Goal: Task Accomplishment & Management: Manage account settings

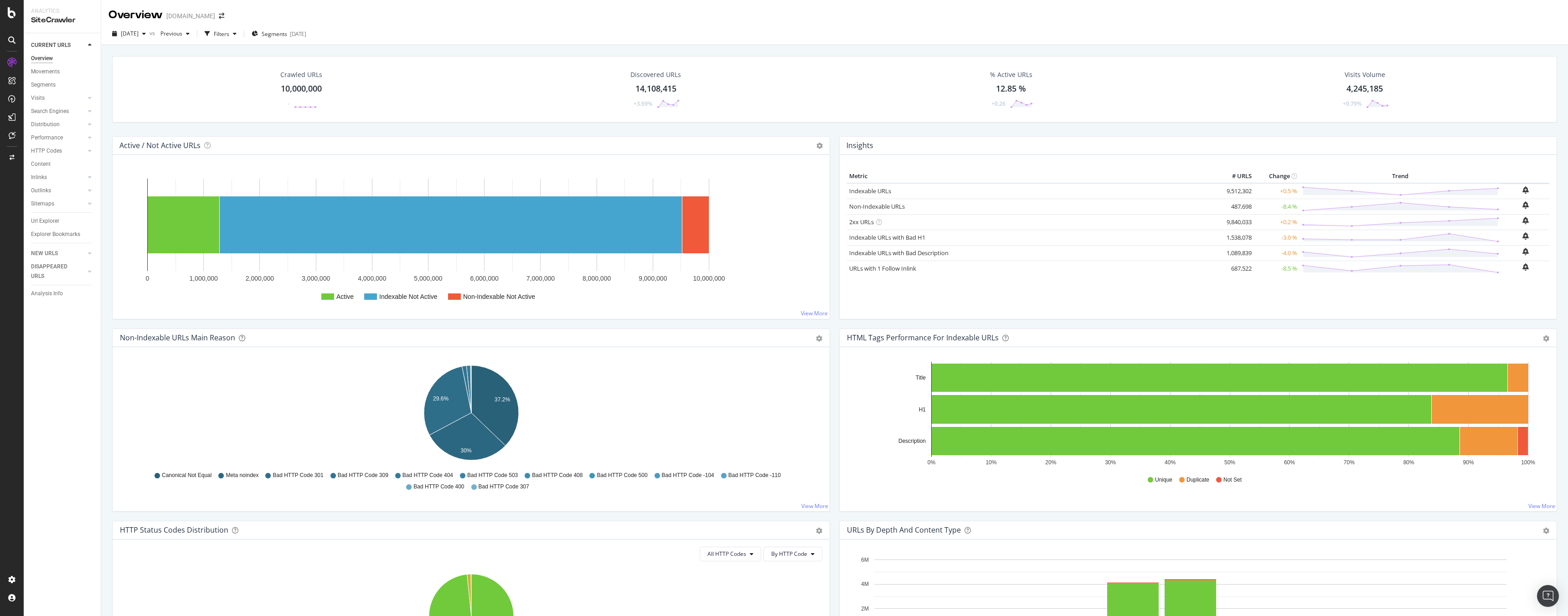
click at [257, 33] on div "[DATE] vs Previous Filters Segments [DATE]" at bounding box center [209, 33] width 201 height 15
click at [237, 35] on icon "button" at bounding box center [235, 33] width 4 height 5
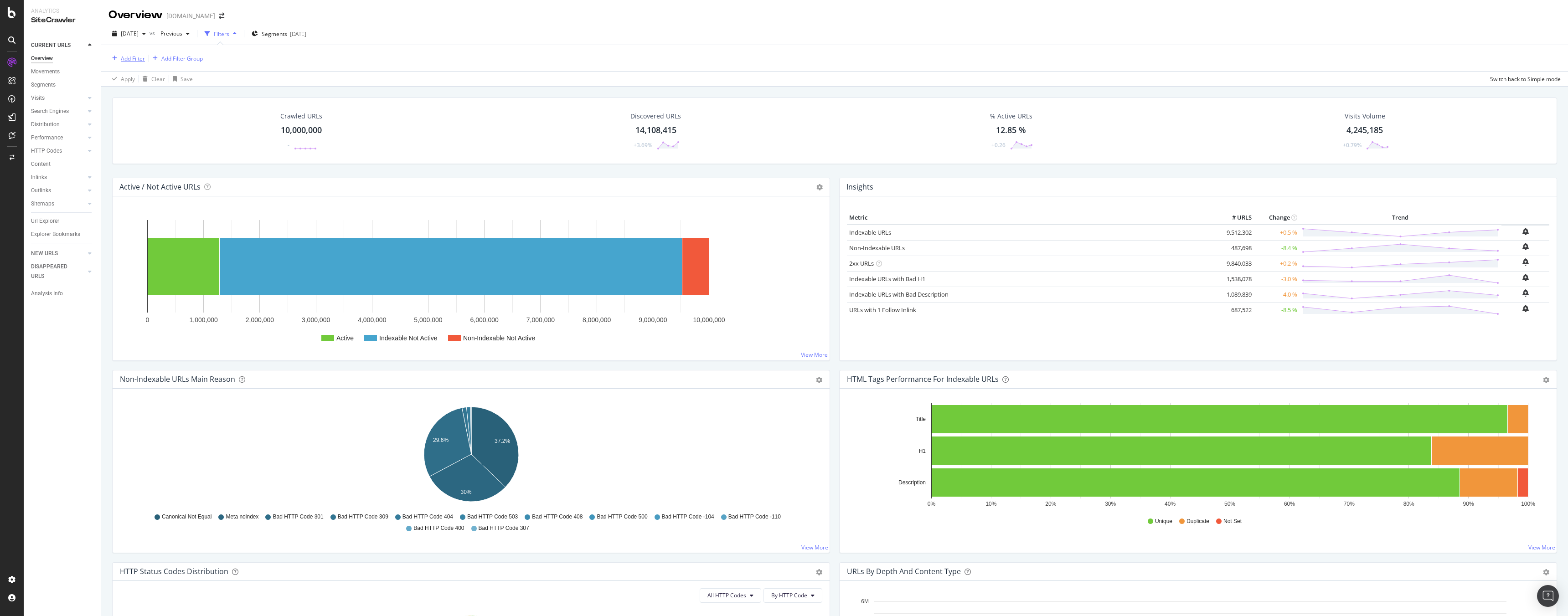
click at [131, 58] on div "Add Filter" at bounding box center [133, 58] width 24 height 8
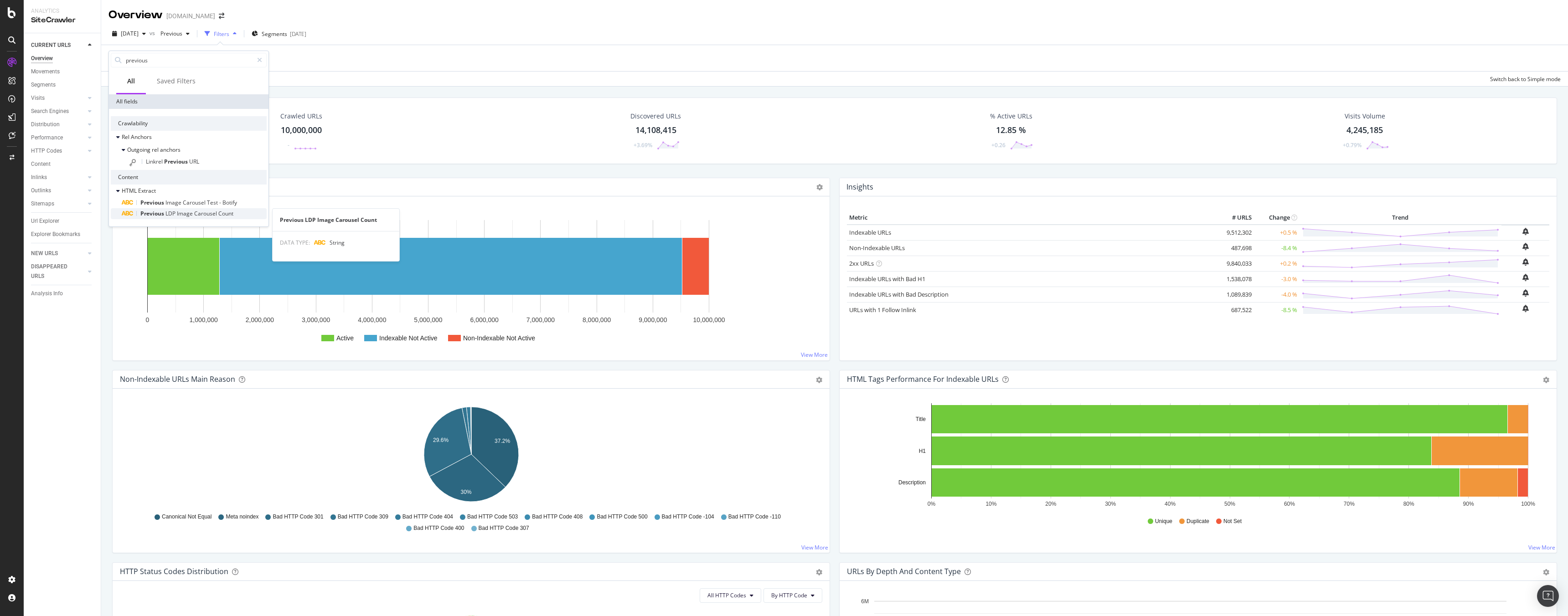
type input "previous"
click at [315, 223] on div "Previous LDP Image Carousel Count" at bounding box center [336, 220] width 127 height 8
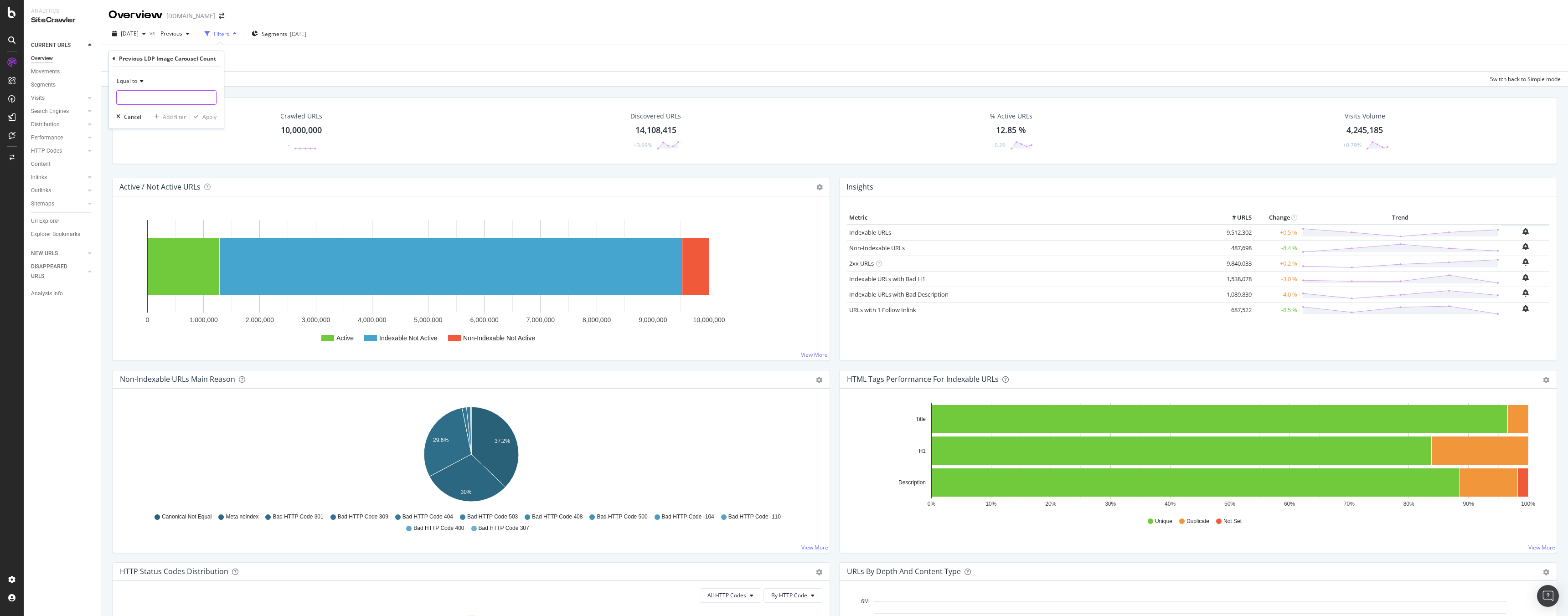
click at [147, 92] on input "text" at bounding box center [166, 97] width 99 height 15
type input "1"
click at [206, 117] on div "Apply" at bounding box center [209, 117] width 14 height 8
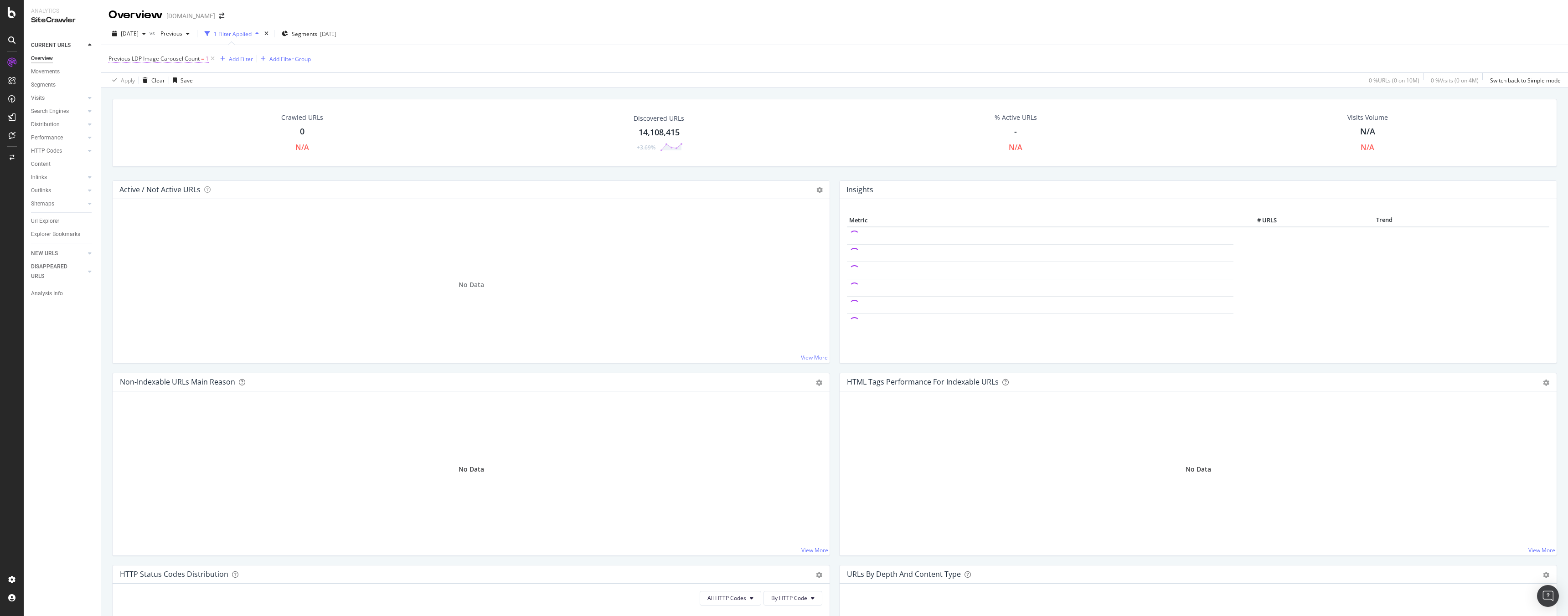
click at [204, 58] on span "Previous LDP Image Carousel Count = 1" at bounding box center [158, 58] width 100 height 8
click at [137, 79] on span "Equal to" at bounding box center [127, 80] width 21 height 8
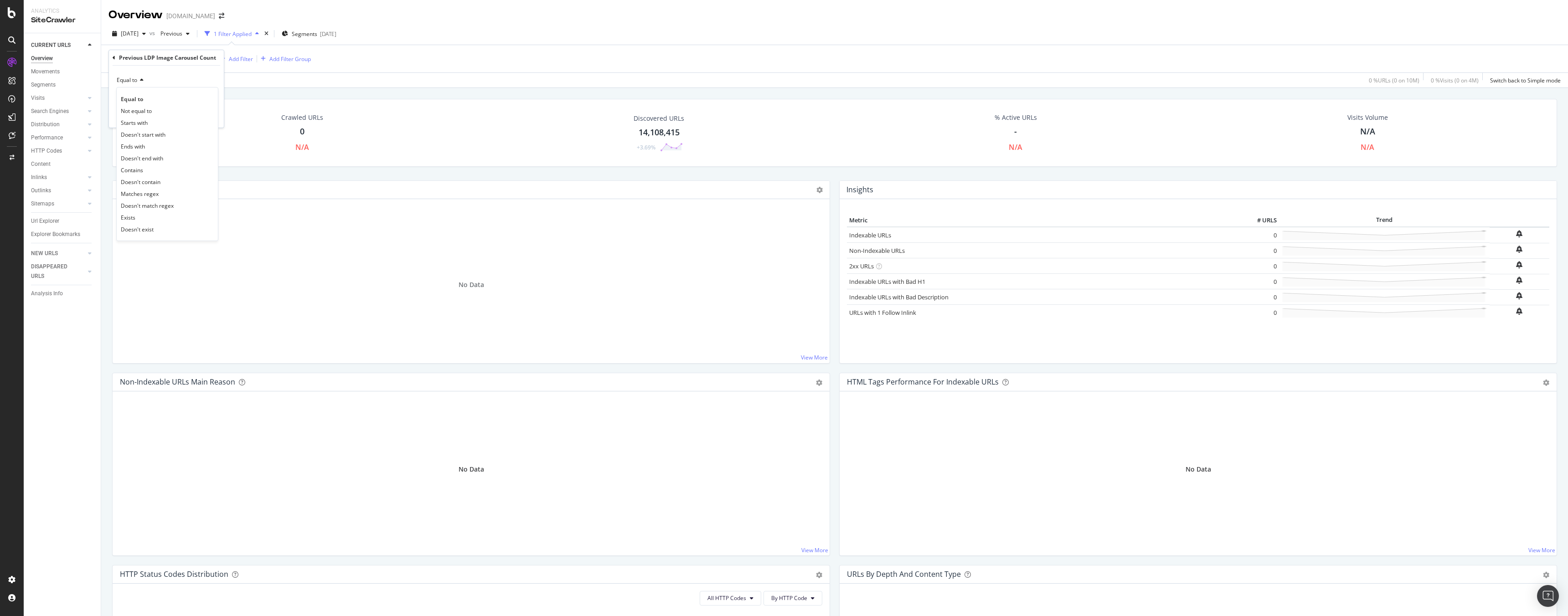
click at [131, 81] on span "Equal to" at bounding box center [127, 80] width 21 height 8
click at [139, 81] on icon at bounding box center [140, 80] width 6 height 5
click at [200, 77] on div "Equal to" at bounding box center [166, 80] width 100 height 15
click at [209, 97] on icon at bounding box center [209, 97] width 5 height 6
click at [129, 117] on div "Cancel" at bounding box center [133, 116] width 17 height 8
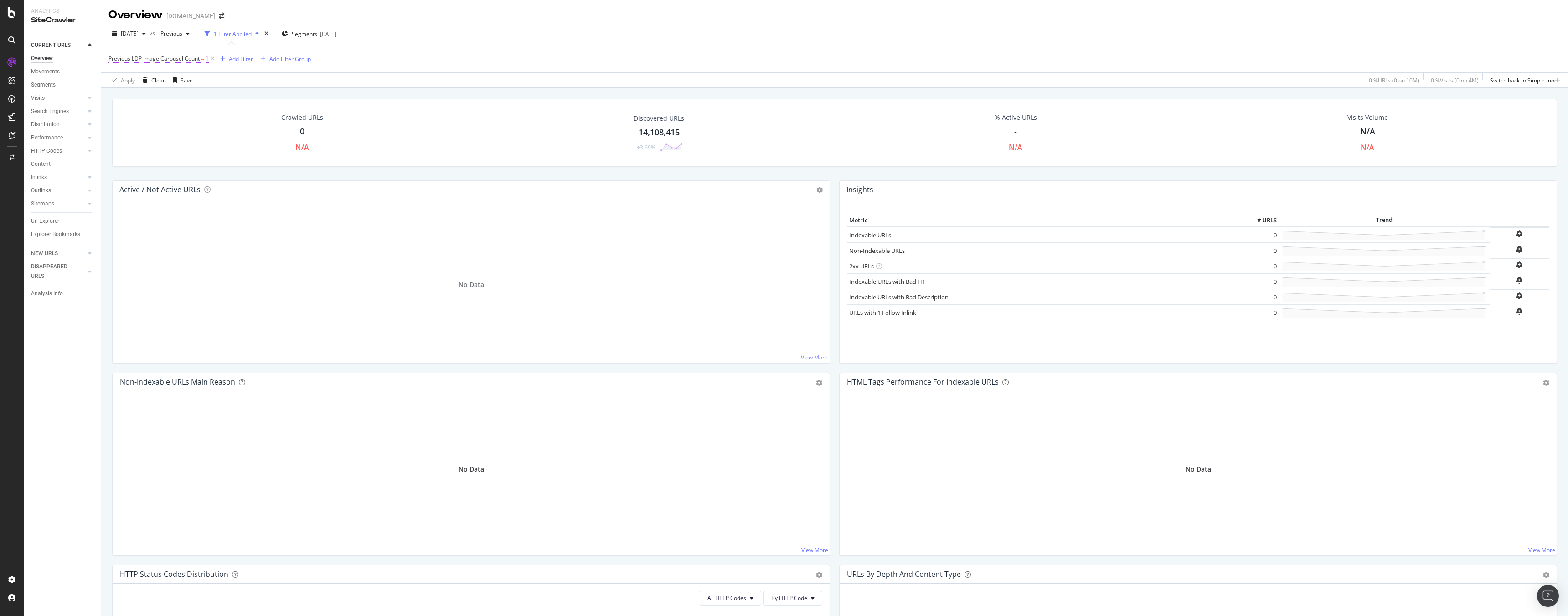
click at [180, 60] on span "Previous LDP Image Carousel Count" at bounding box center [154, 58] width 91 height 8
click at [131, 113] on div "Cancel" at bounding box center [133, 116] width 17 height 8
click at [215, 58] on icon at bounding box center [212, 58] width 8 height 9
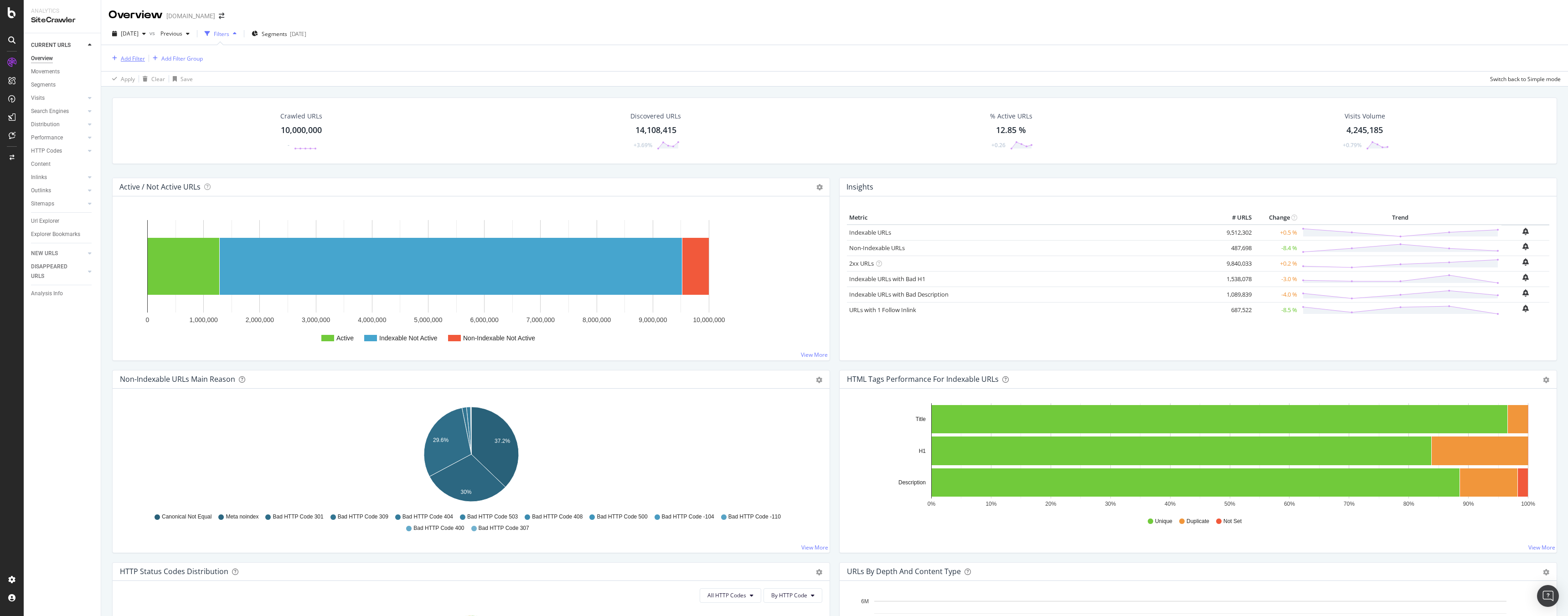
click at [121, 55] on div "Add Filter" at bounding box center [133, 58] width 24 height 8
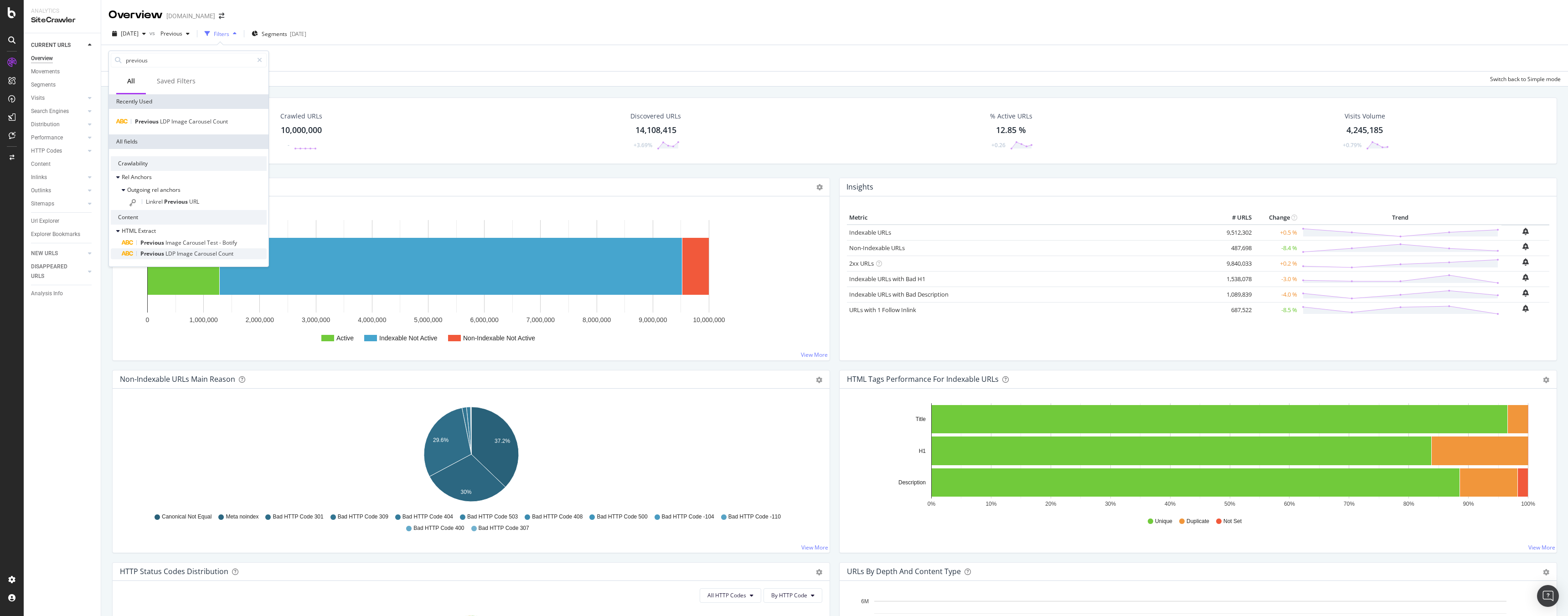
click at [195, 254] on span "Carousel" at bounding box center [206, 253] width 24 height 8
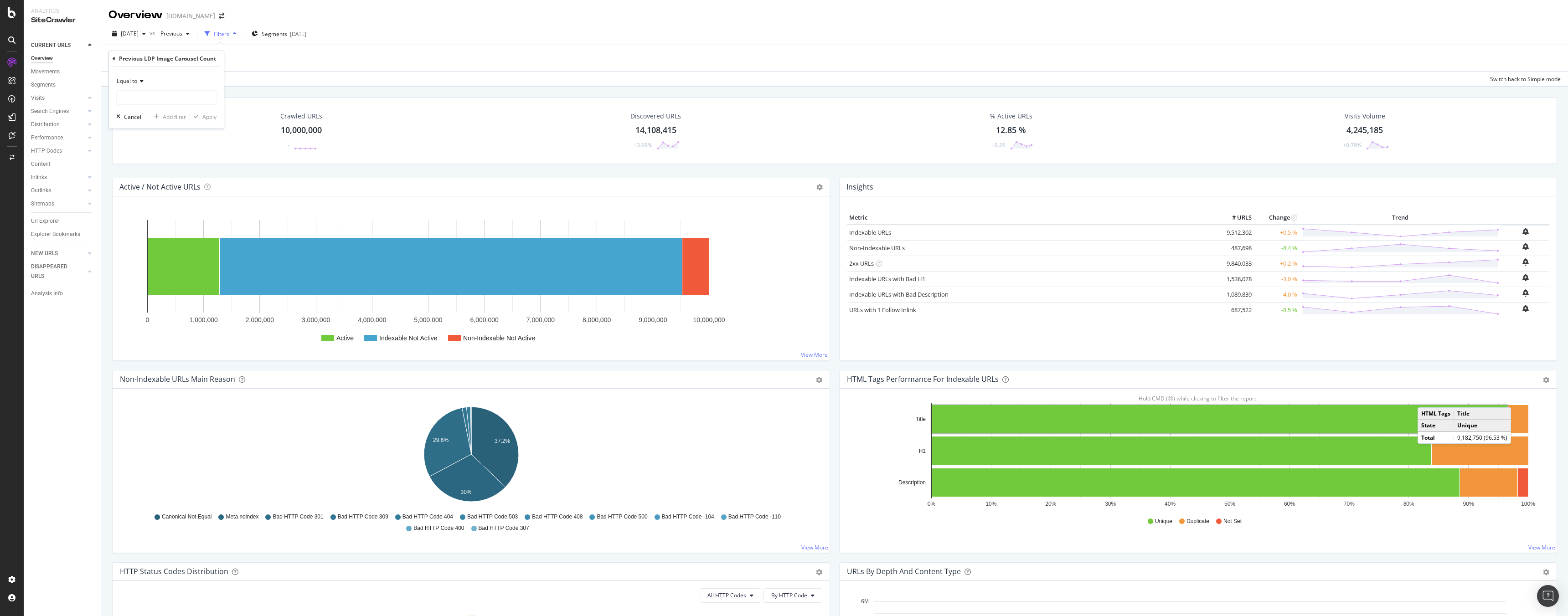
click at [392, 35] on div "[DATE] vs Previous Filters Segments [DATE]" at bounding box center [835, 35] width 1467 height 18
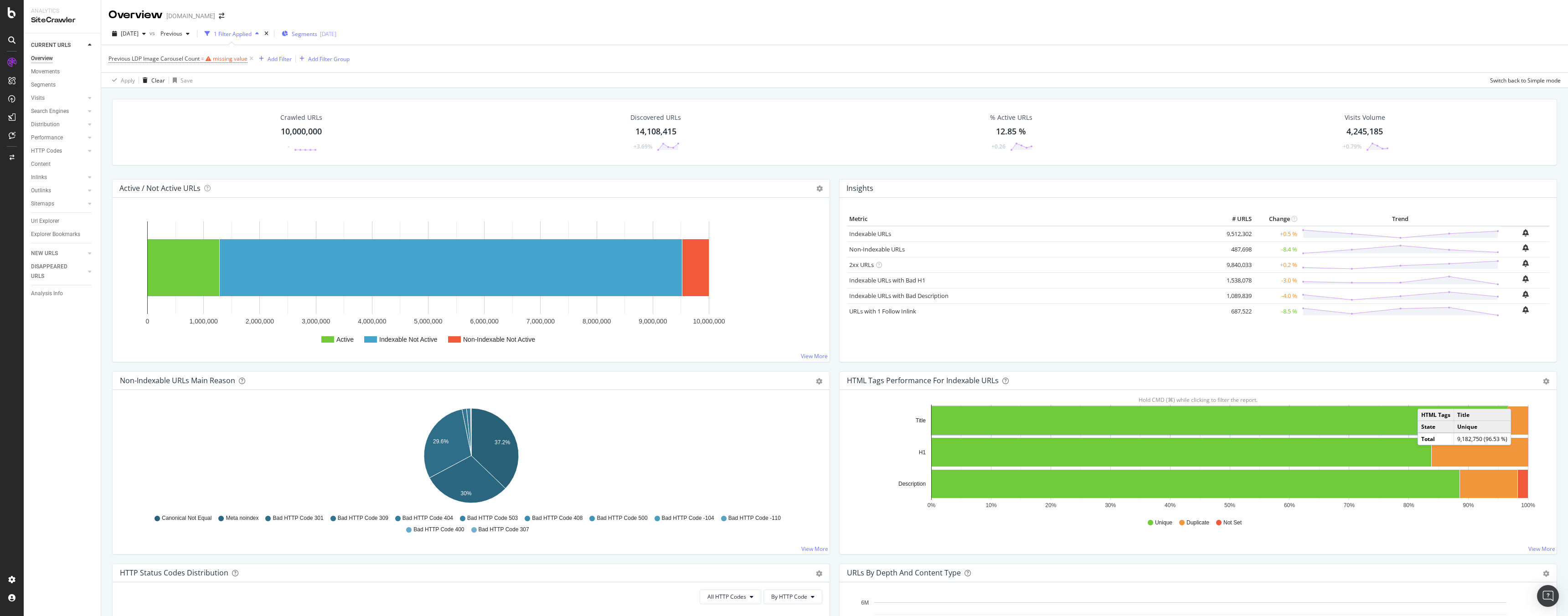
click at [313, 30] on span "Segments" at bounding box center [304, 33] width 26 height 8
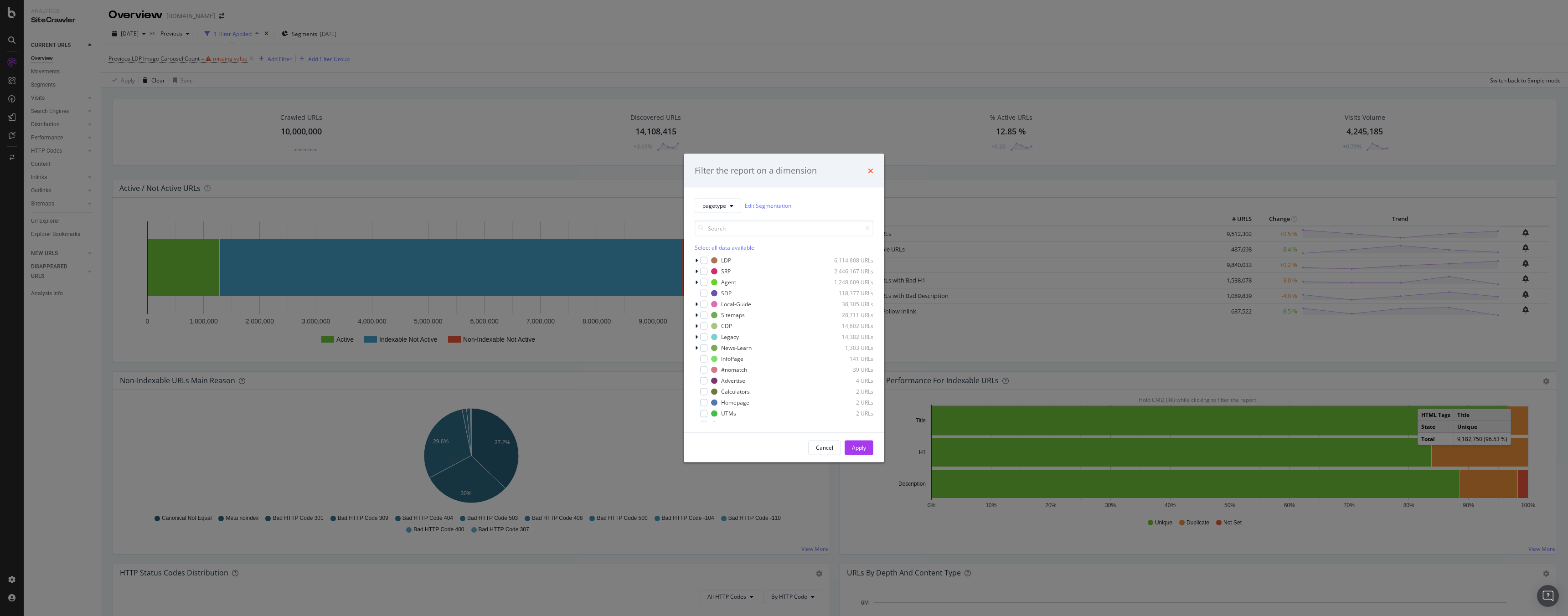
click at [869, 171] on icon "times" at bounding box center [870, 170] width 5 height 7
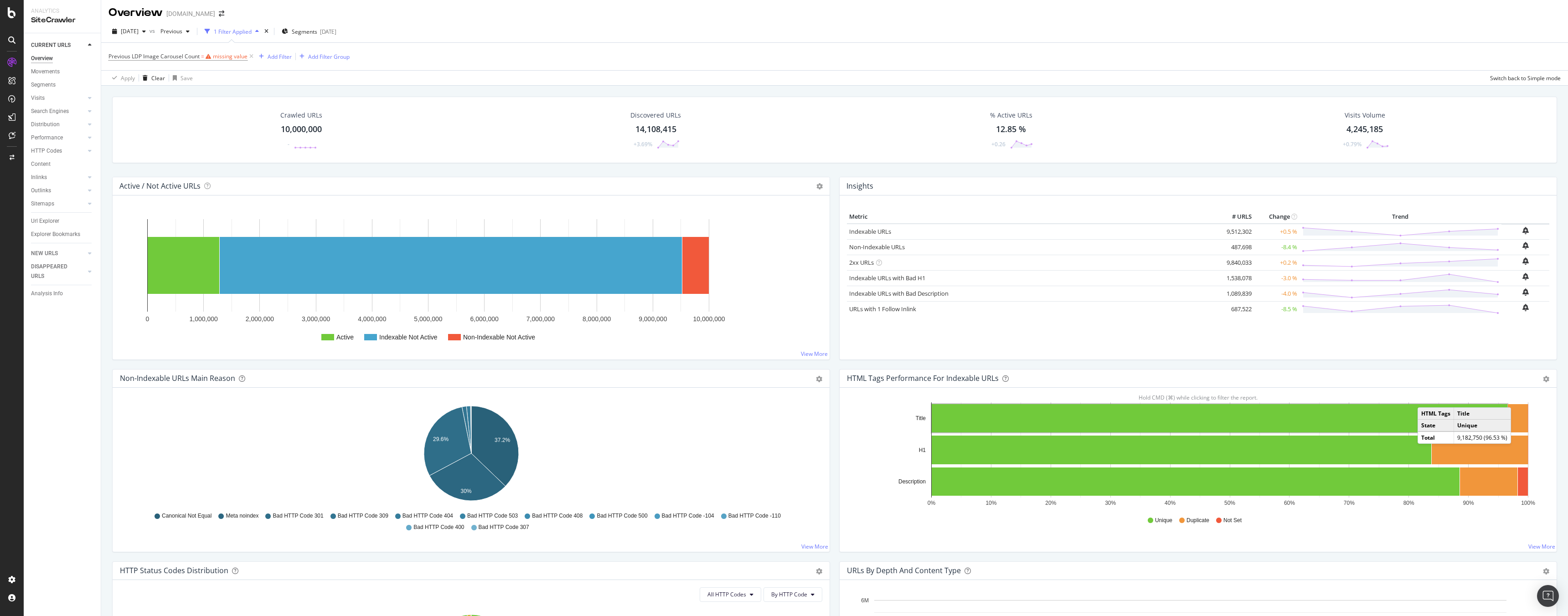
scroll to position [2, 0]
click at [48, 57] on div "Overview" at bounding box center [42, 58] width 22 height 10
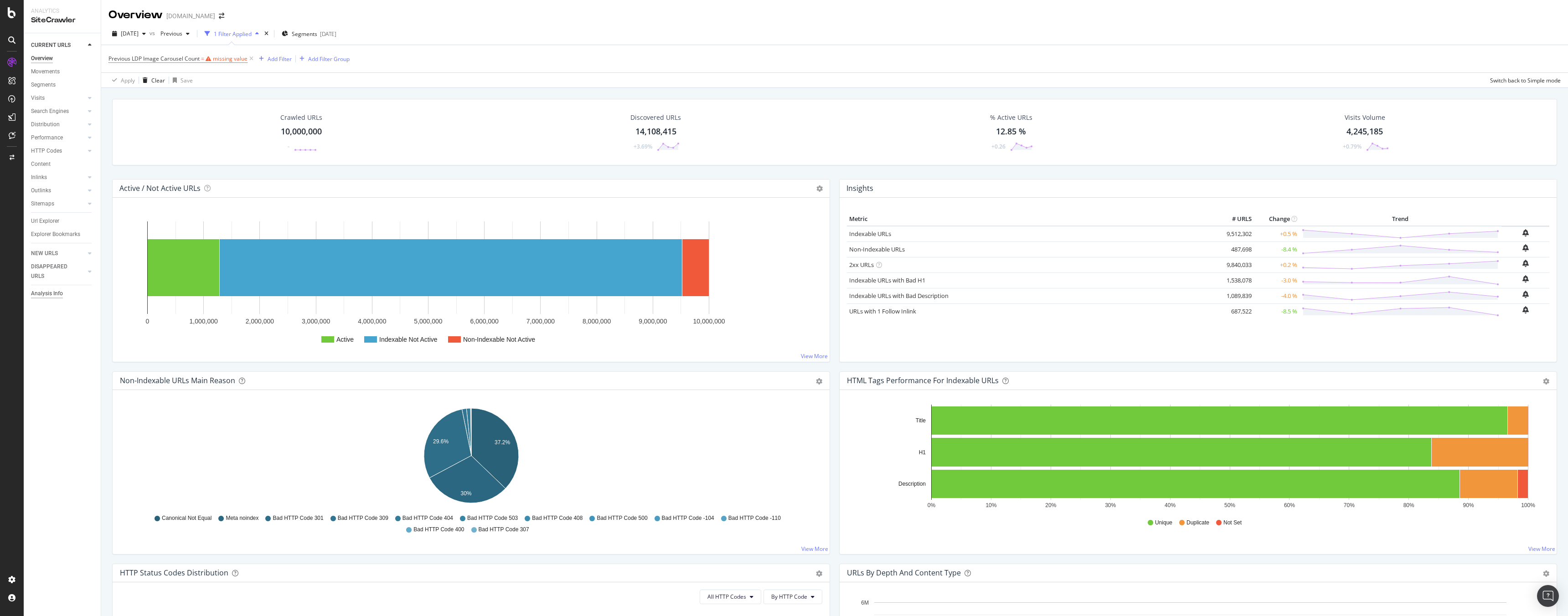
click at [58, 295] on div "Analysis Info" at bounding box center [47, 294] width 32 height 10
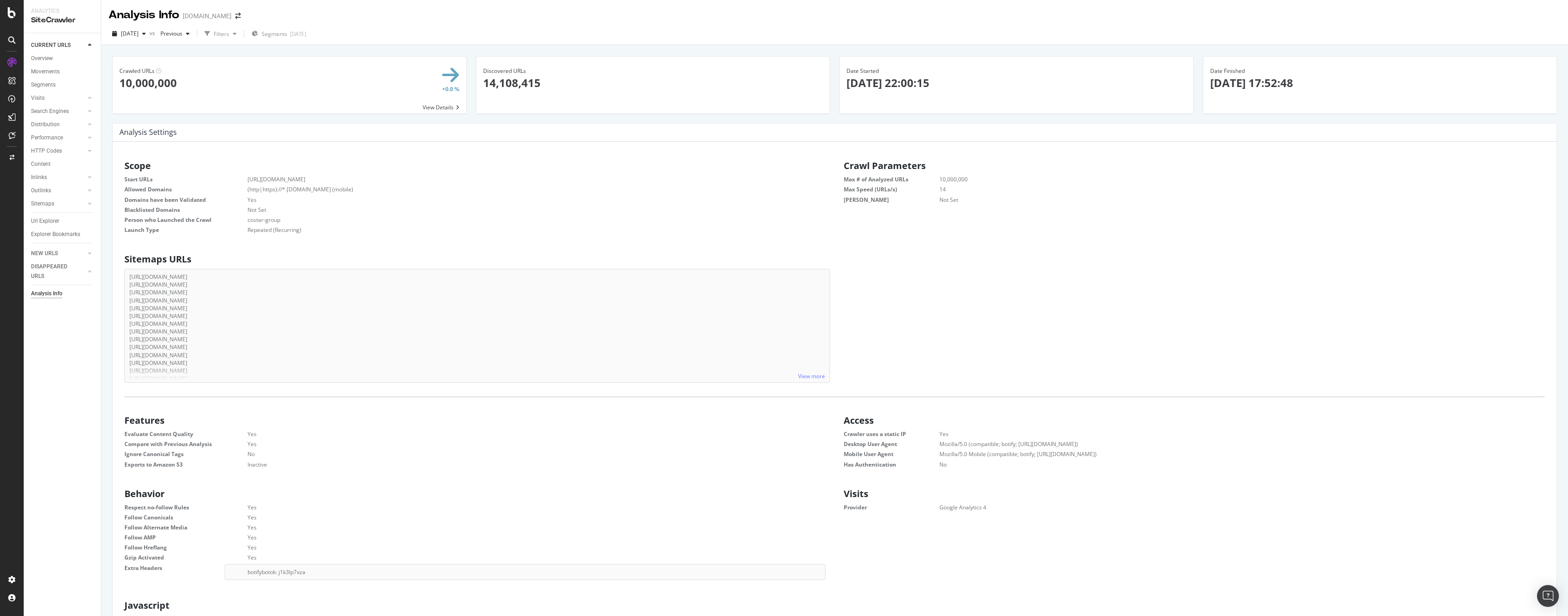
click at [56, 23] on div "SiteCrawler" at bounding box center [62, 20] width 63 height 10
click at [47, 61] on div "Overview" at bounding box center [42, 58] width 22 height 10
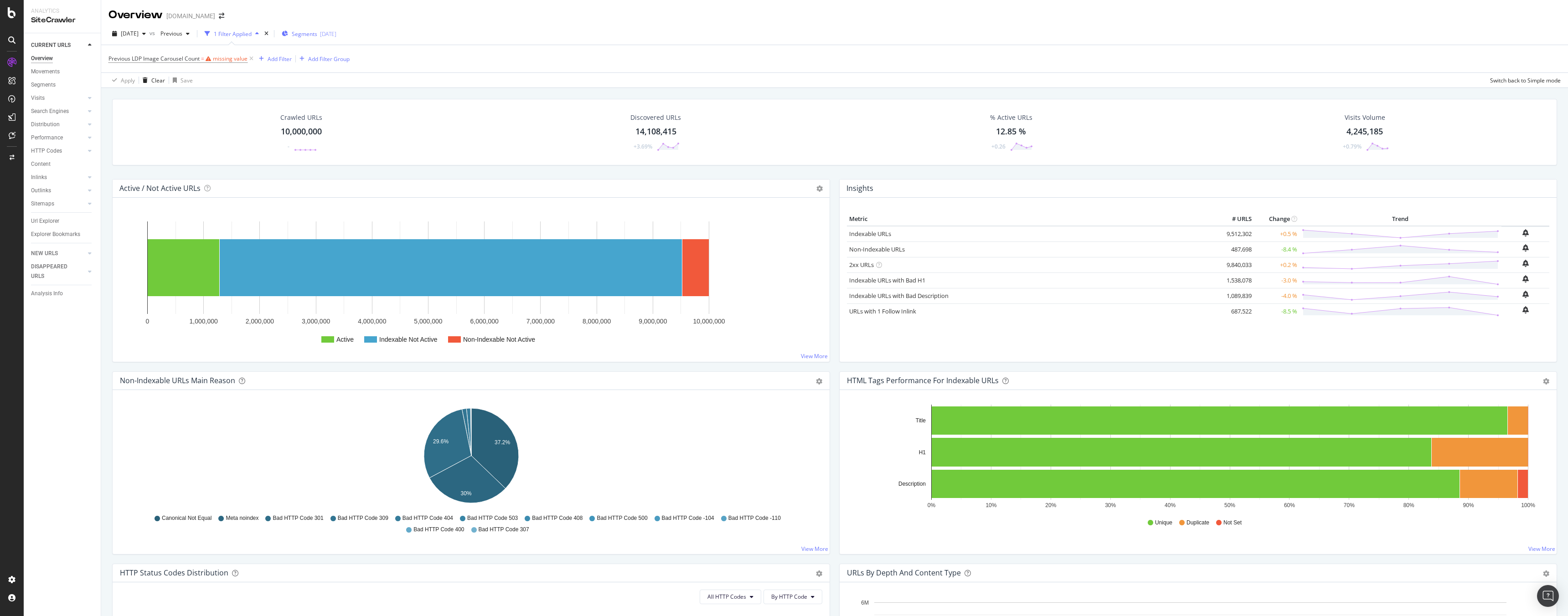
click at [337, 35] on div "[DATE]" at bounding box center [328, 33] width 16 height 8
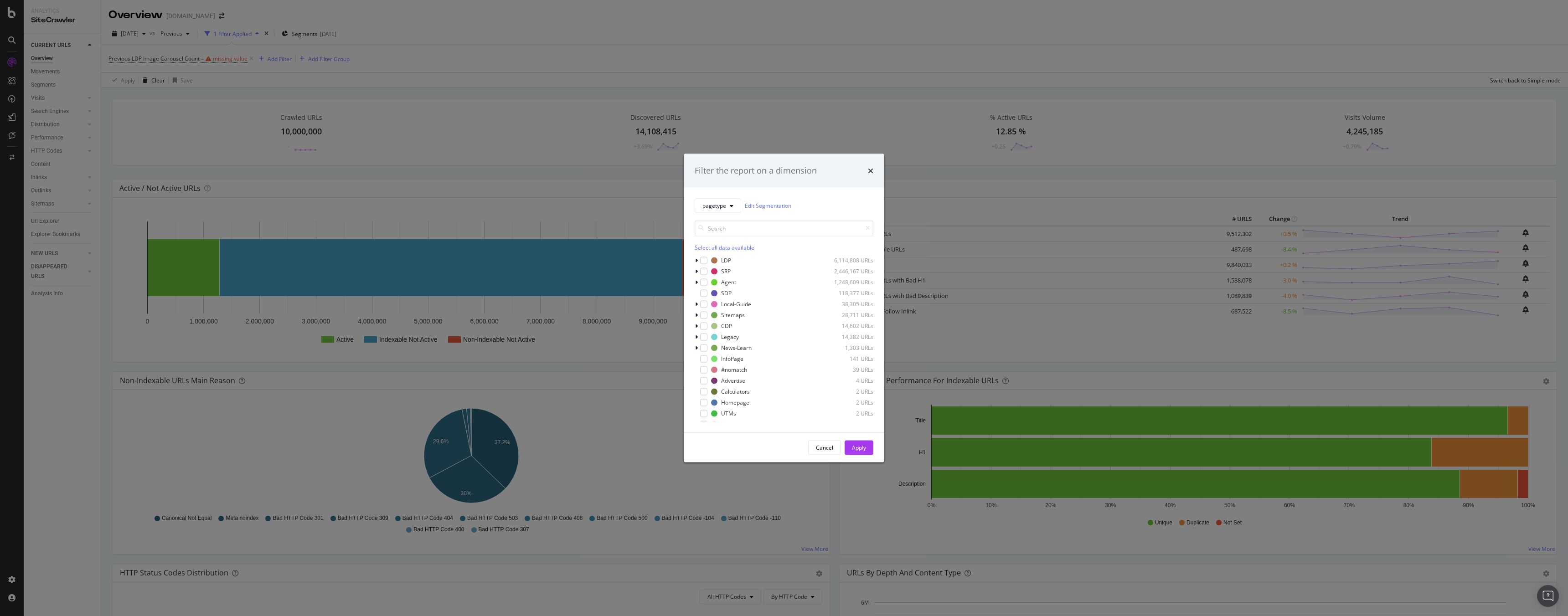
click at [413, 34] on div "Filter the report on a dimension pagetype Edit Segmentation Select all data ava…" at bounding box center [784, 308] width 1568 height 616
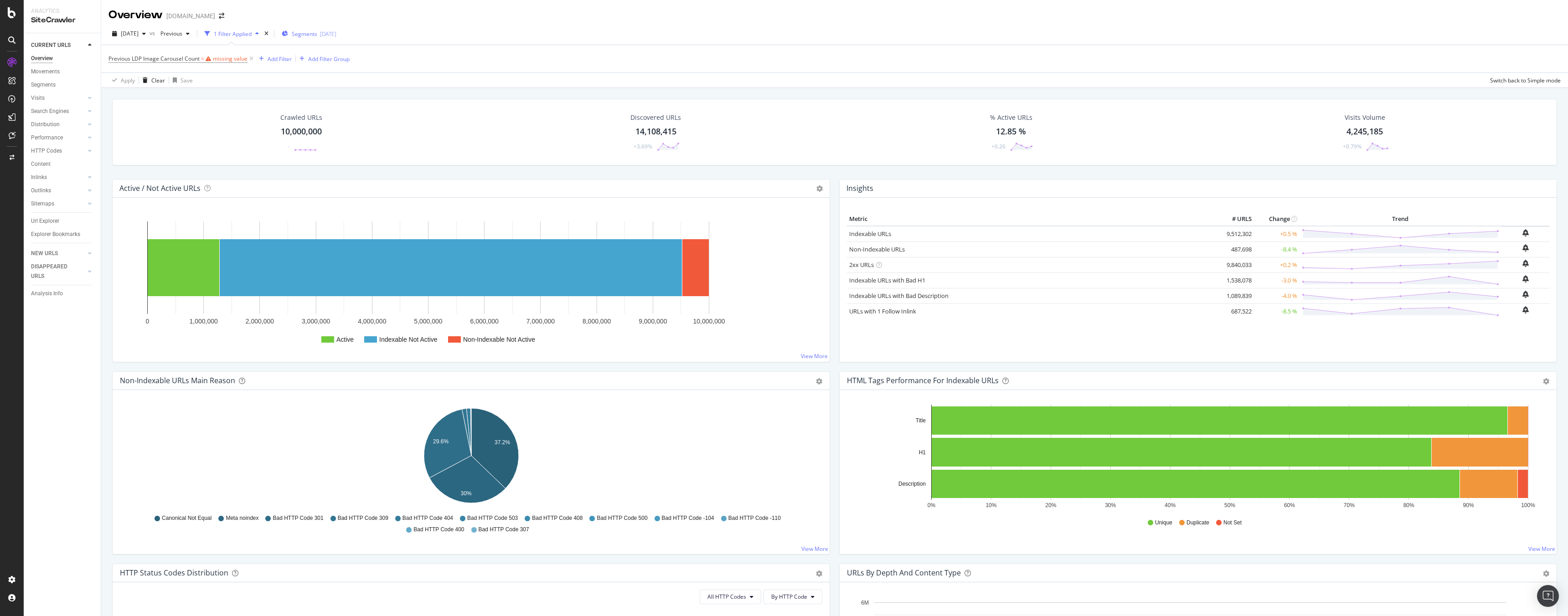
click at [337, 32] on div "[DATE]" at bounding box center [328, 33] width 16 height 8
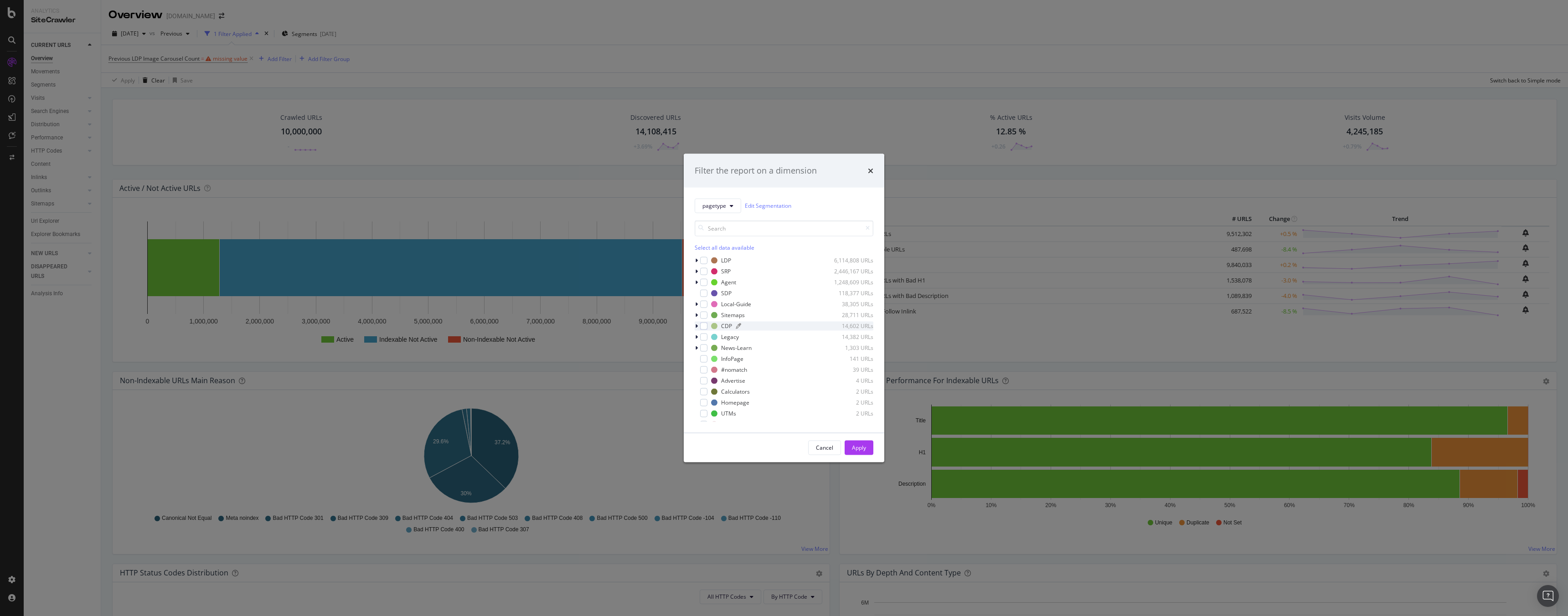
scroll to position [7, 0]
click at [432, 37] on div "Filter the report on a dimension pagetype Edit Segmentation Select all data ava…" at bounding box center [784, 308] width 1568 height 616
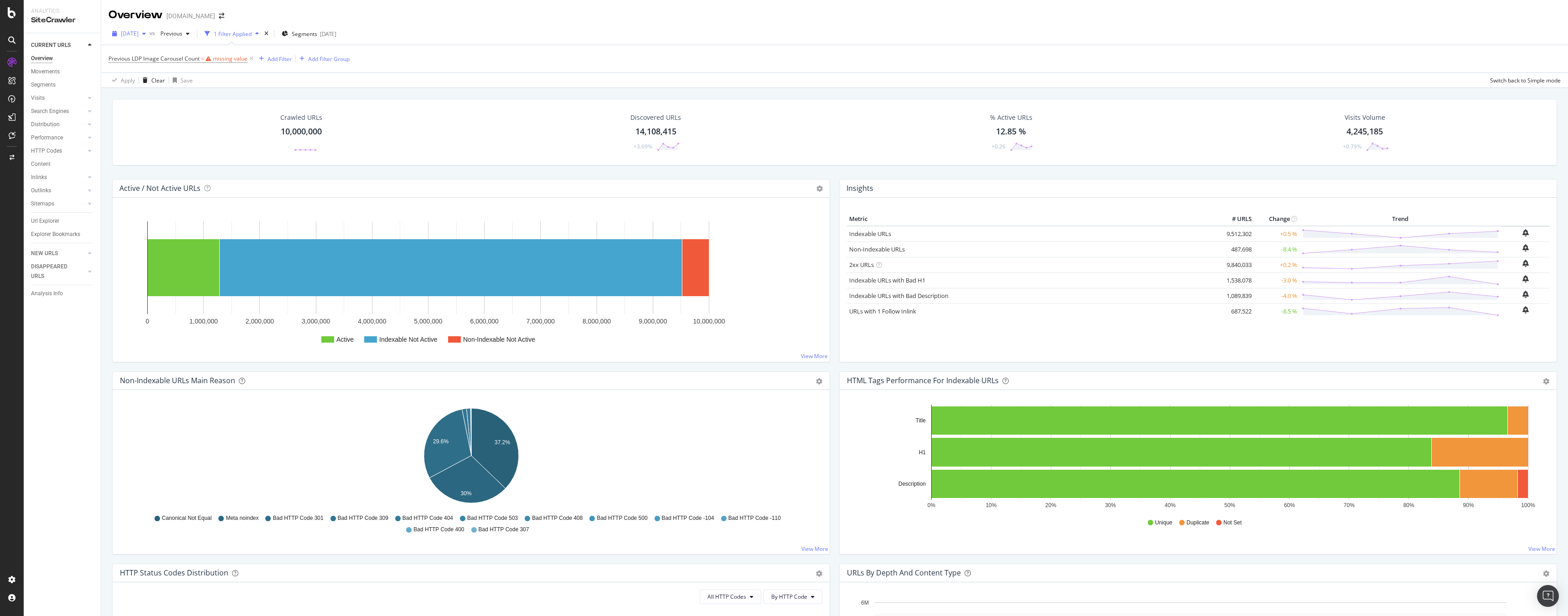
click at [150, 33] on div "button" at bounding box center [144, 33] width 11 height 5
click at [421, 60] on div "Previous LDP Image Carousel Count = missing value Add Filter Add Filter Group" at bounding box center [835, 58] width 1452 height 27
click at [11, 12] on icon at bounding box center [12, 13] width 8 height 11
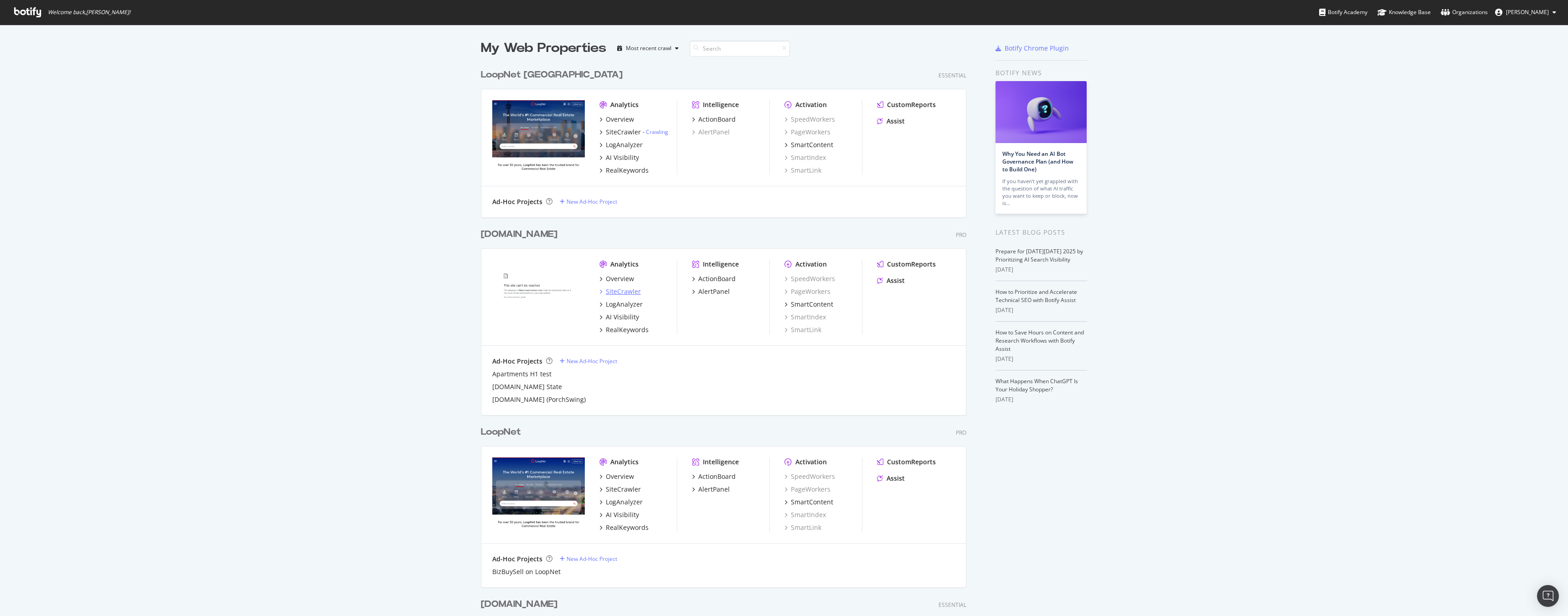
click at [603, 293] on div "SiteCrawler" at bounding box center [620, 292] width 41 height 9
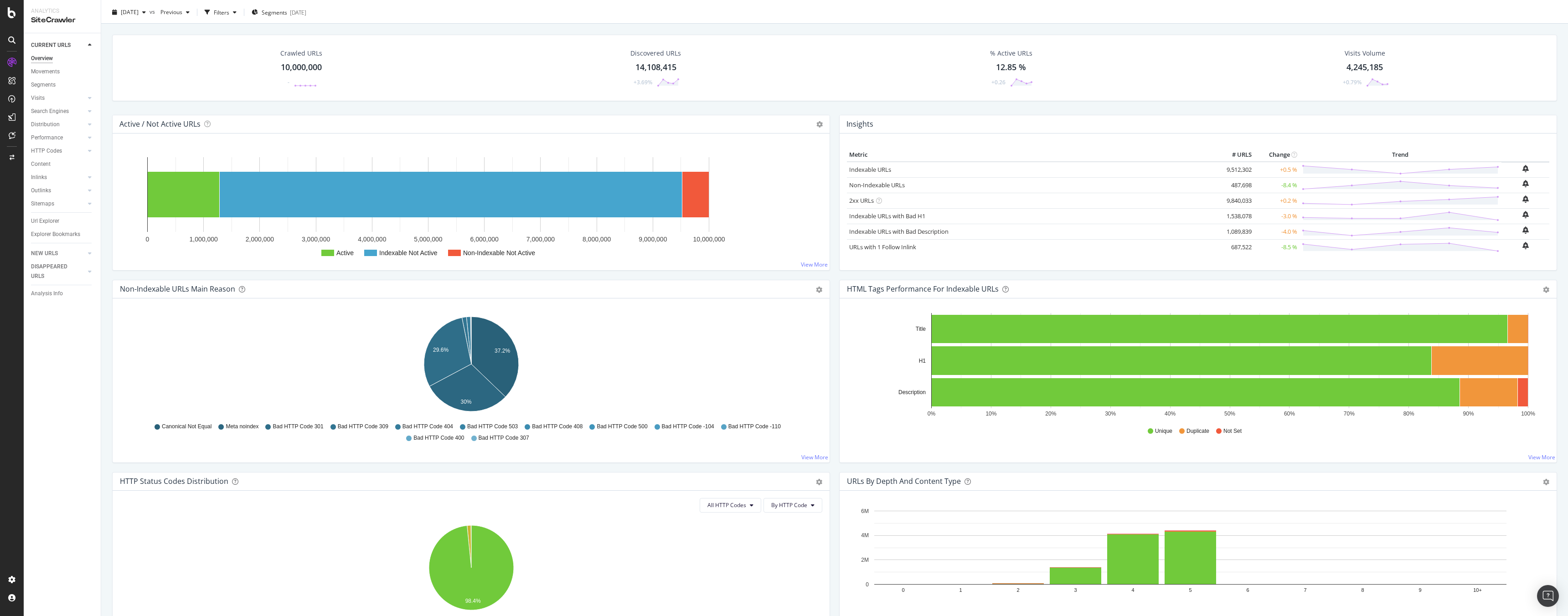
scroll to position [23, 0]
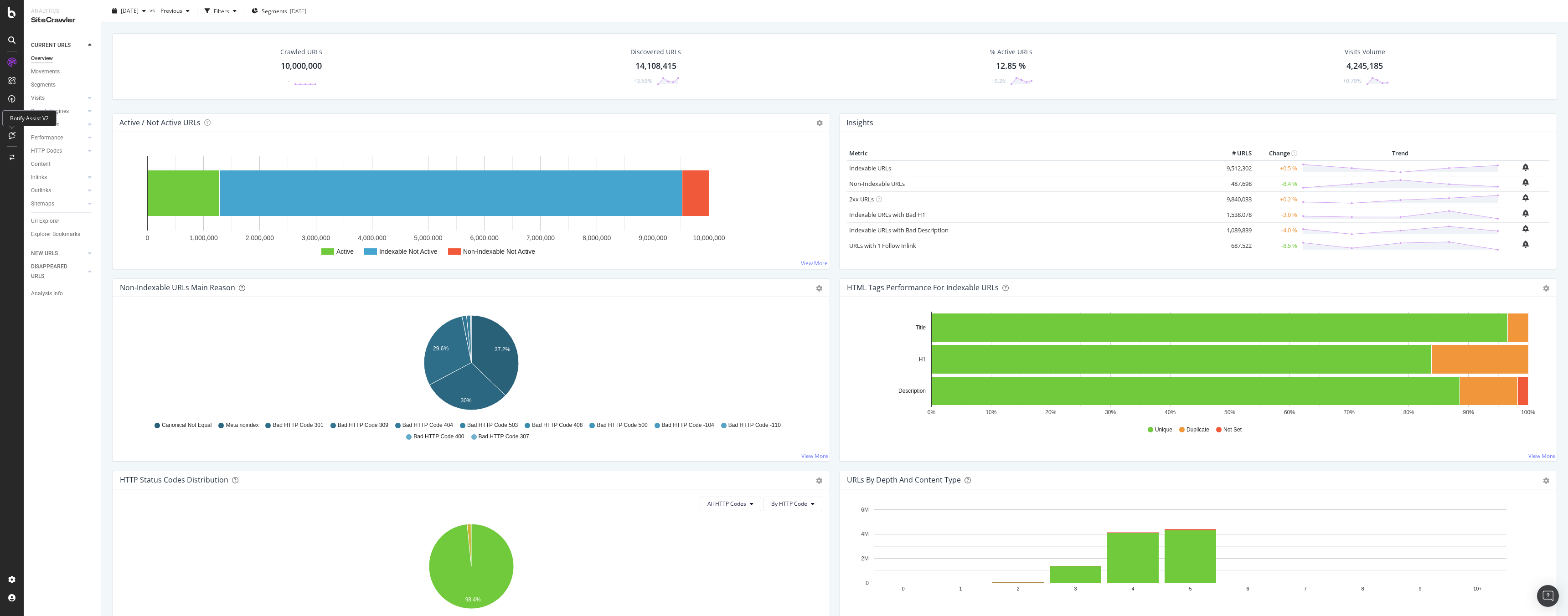
click at [10, 138] on icon at bounding box center [12, 135] width 7 height 7
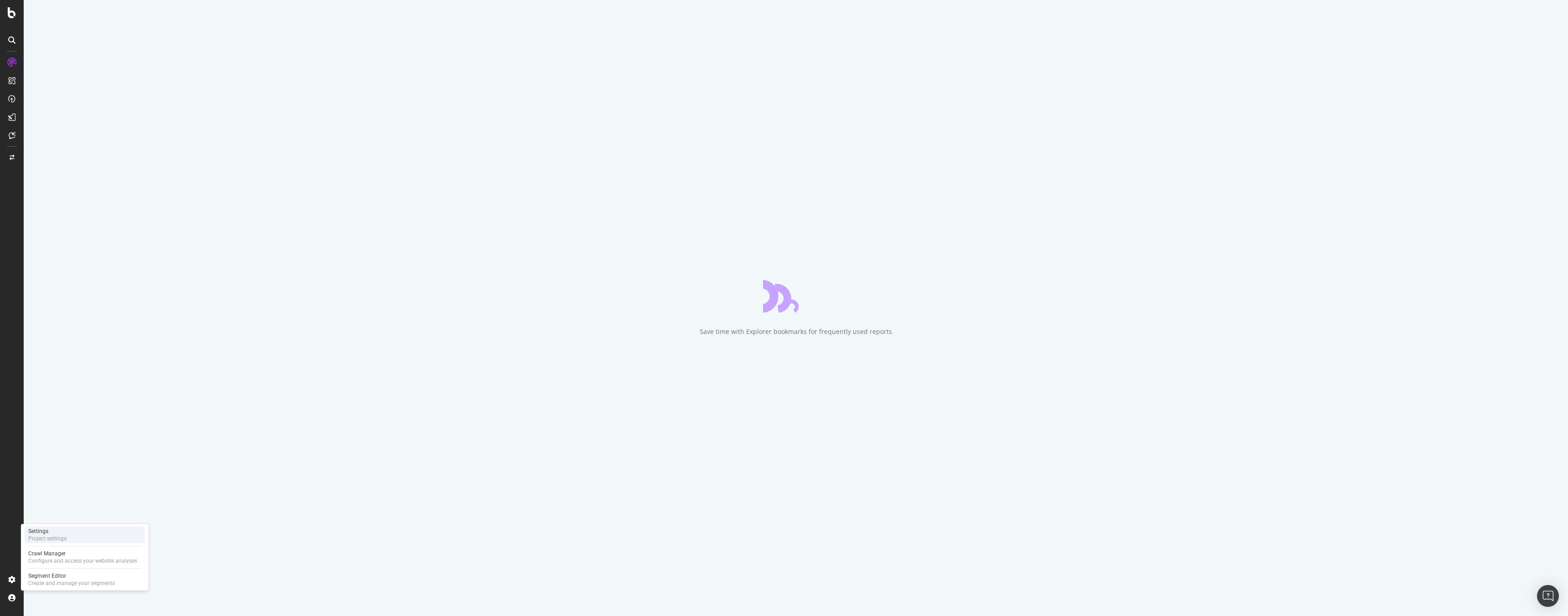
click at [46, 533] on div "Settings" at bounding box center [47, 531] width 38 height 7
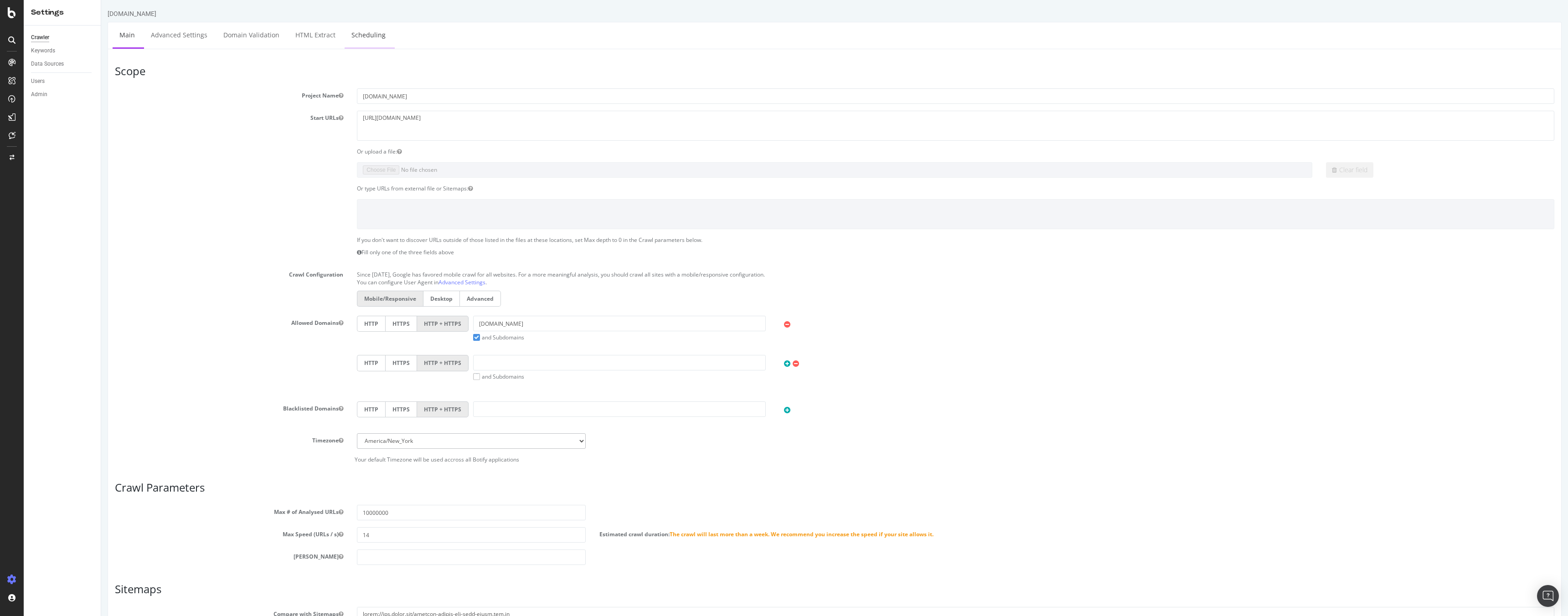
click at [355, 32] on link "Scheduling" at bounding box center [368, 35] width 48 height 25
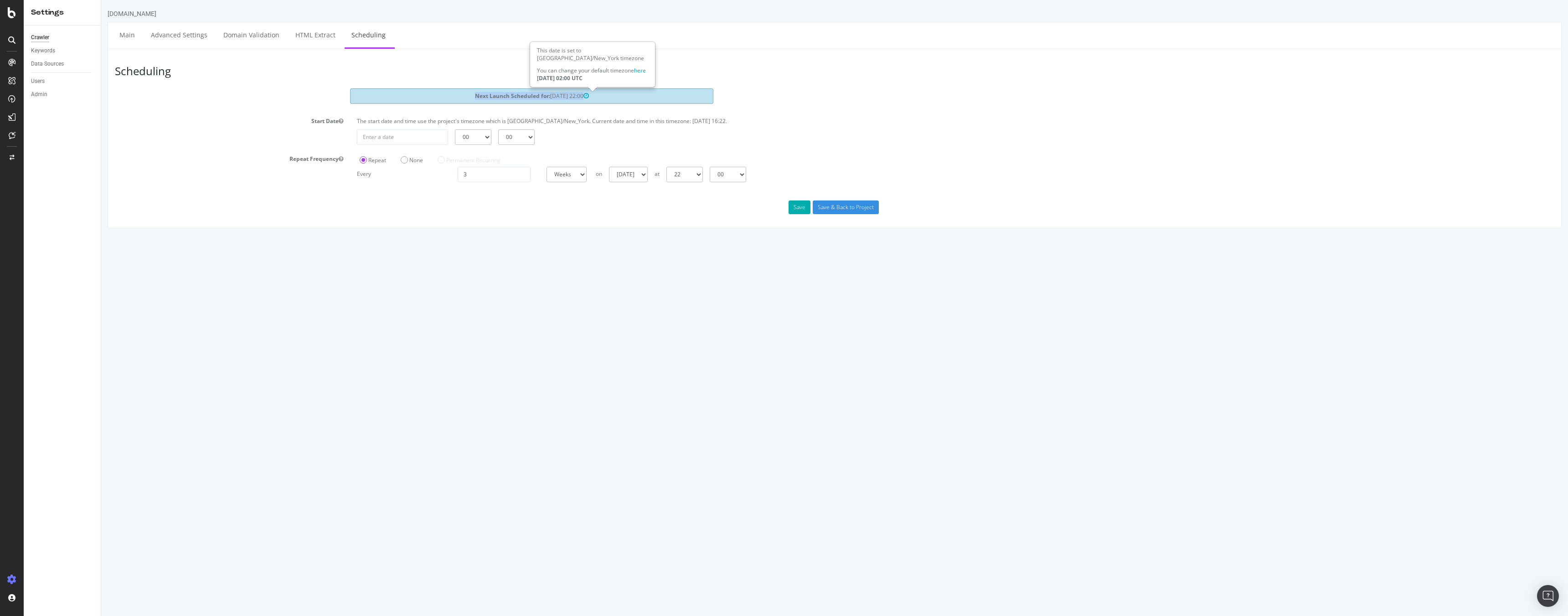
drag, startPoint x: 469, startPoint y: 97, endPoint x: 590, endPoint y: 96, distance: 121.0
click at [590, 96] on div "Next Launch Scheduled for: 2025-10-25 22:00" at bounding box center [531, 96] width 363 height 15
click at [214, 99] on div "Next Launch Scheduled for: 2025-10-25 22:00" at bounding box center [834, 97] width 1453 height 18
